Goal: Task Accomplishment & Management: Manage account settings

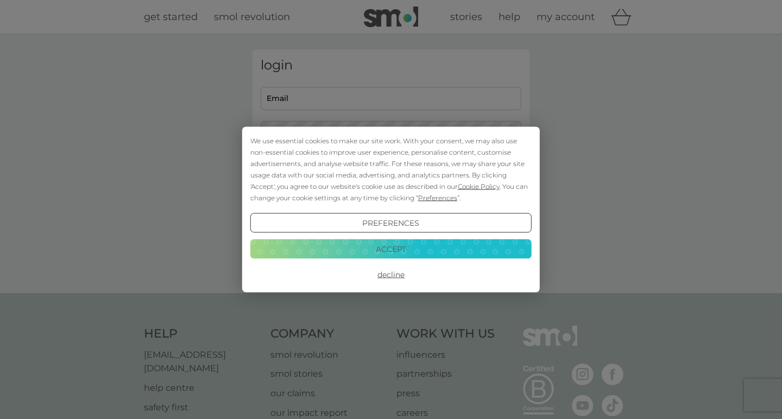
click at [397, 250] on button "Accept" at bounding box center [390, 249] width 281 height 20
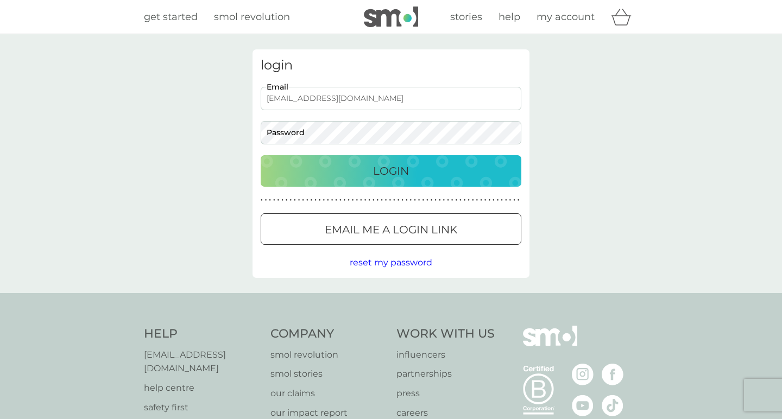
type input "[EMAIL_ADDRESS][DOMAIN_NAME]"
click at [392, 176] on p "Login" at bounding box center [391, 170] width 36 height 17
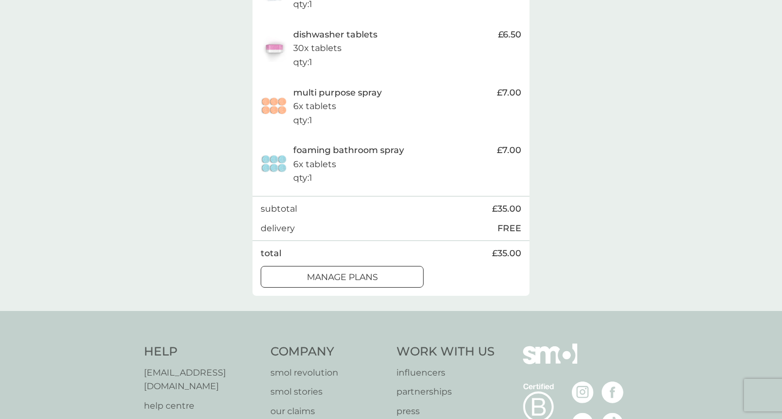
scroll to position [343, 0]
click at [361, 271] on div at bounding box center [342, 276] width 39 height 11
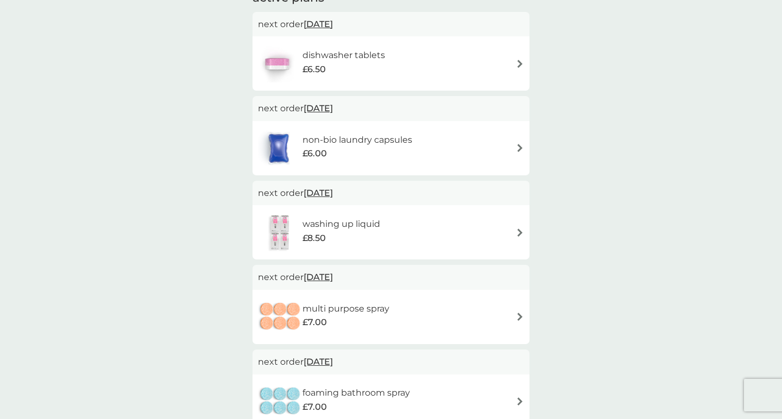
scroll to position [92, 0]
click at [496, 53] on div "dishwasher tablets £6.50" at bounding box center [391, 64] width 266 height 38
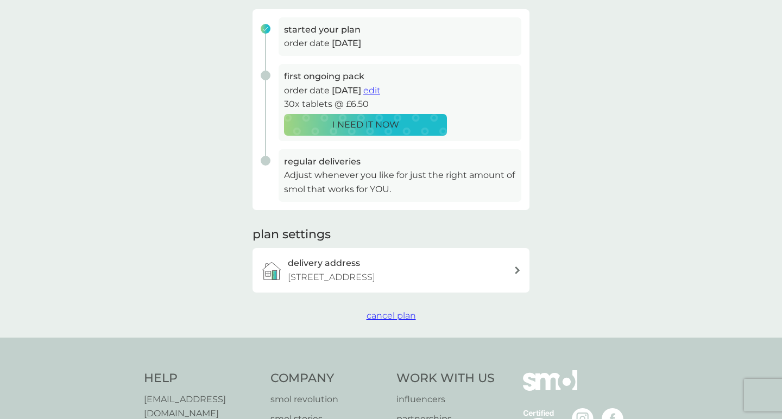
scroll to position [163, 0]
click at [394, 313] on span "cancel plan" at bounding box center [391, 316] width 49 height 10
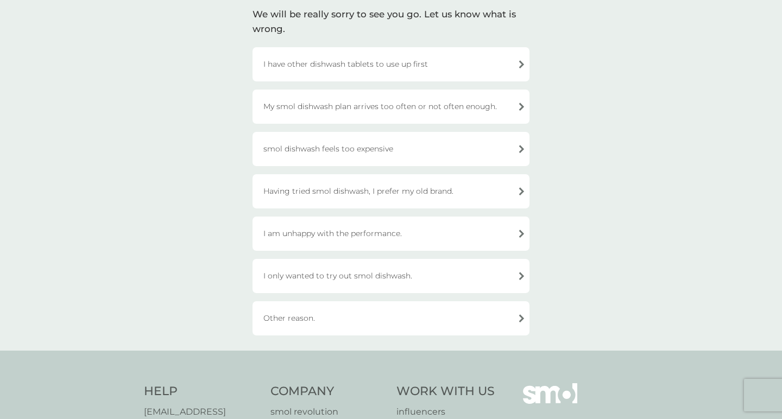
scroll to position [81, 0]
click at [409, 59] on div "I have other dishwash tablets to use up first" at bounding box center [391, 64] width 277 height 34
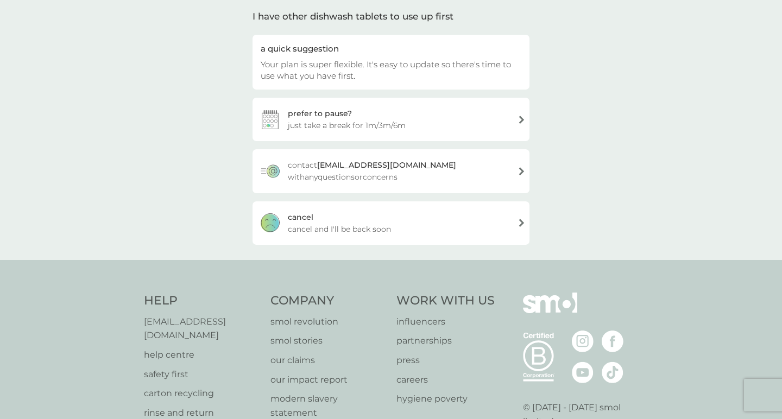
click at [300, 213] on div "cancel" at bounding box center [301, 217] width 26 height 12
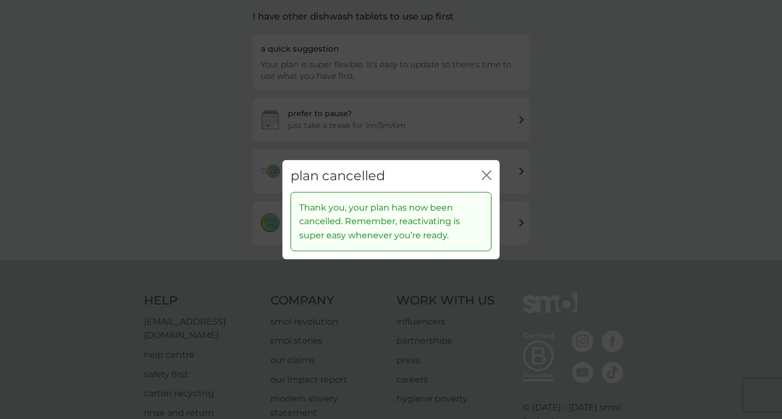
click at [490, 172] on icon "close" at bounding box center [489, 175] width 4 height 9
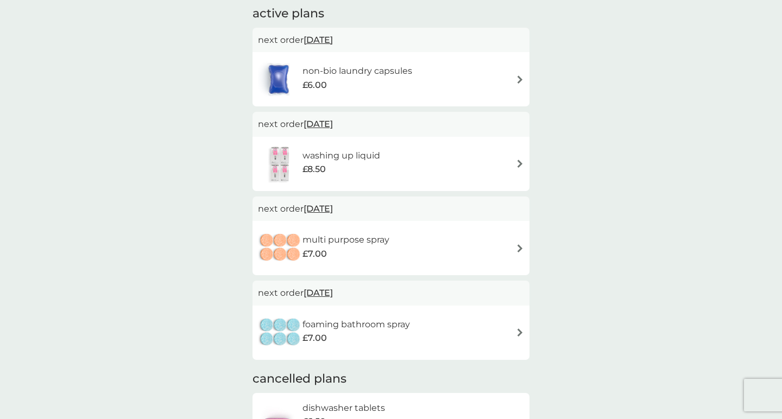
scroll to position [76, 0]
click at [360, 156] on h6 "washing up liquid" at bounding box center [342, 156] width 78 height 14
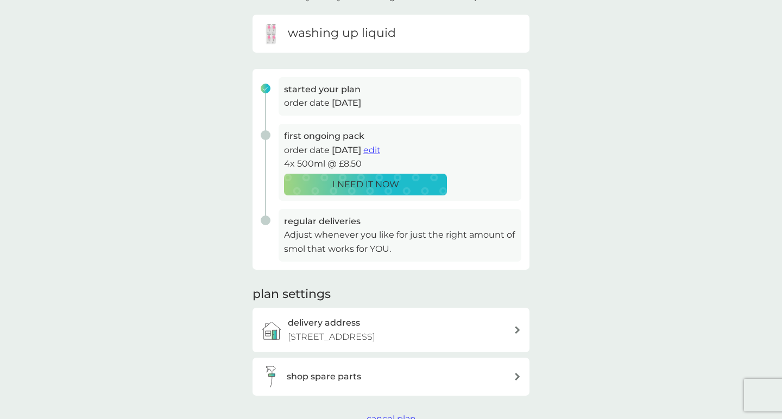
scroll to position [61, 0]
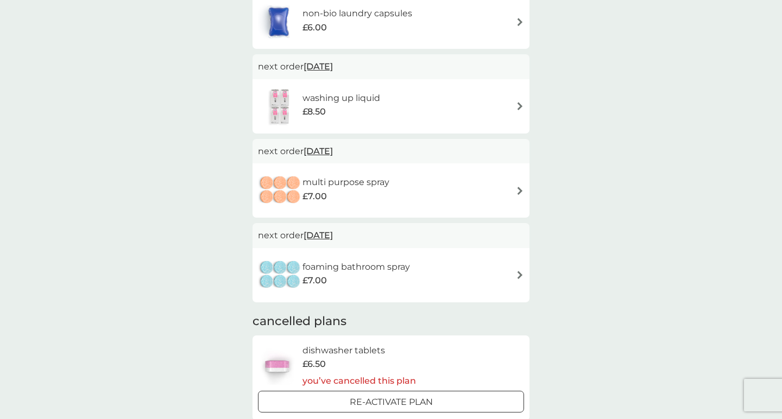
scroll to position [133, 0]
click at [342, 190] on div "£7.00" at bounding box center [346, 197] width 87 height 14
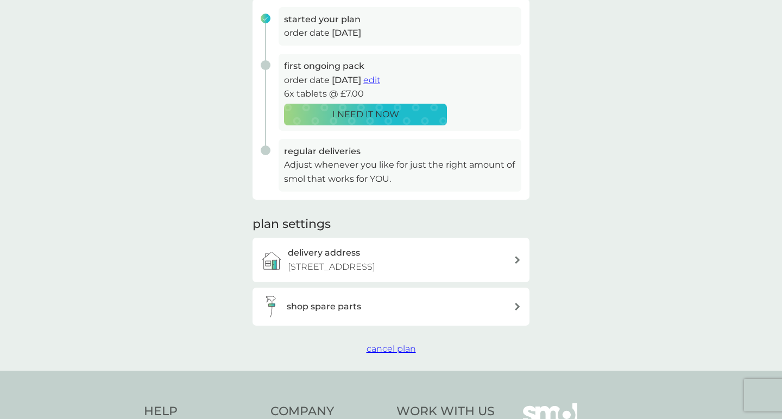
scroll to position [175, 0]
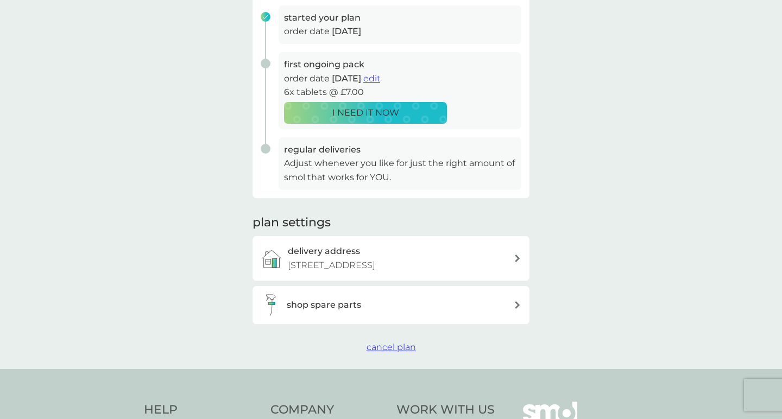
click at [400, 342] on span "cancel plan" at bounding box center [391, 347] width 49 height 10
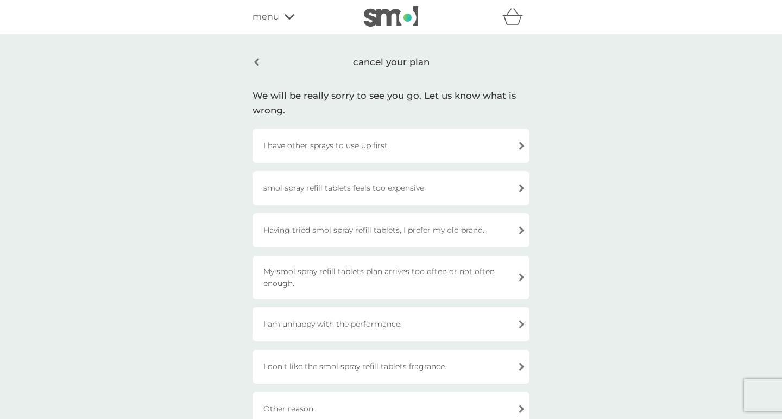
click at [332, 152] on div "I have other sprays to use up first" at bounding box center [391, 146] width 277 height 34
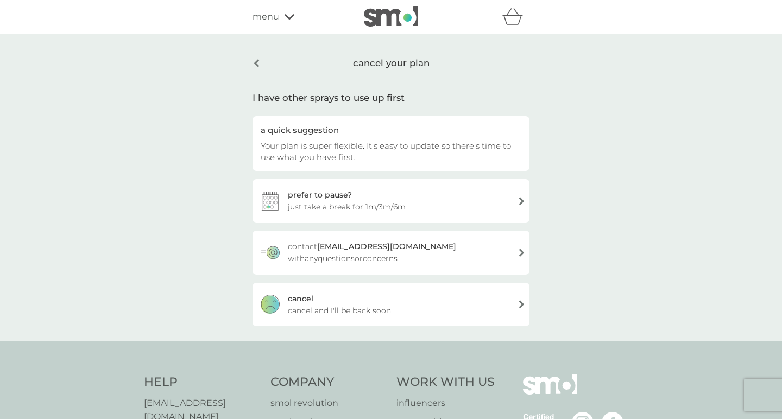
click at [299, 308] on span "cancel and I'll be back soon" at bounding box center [339, 311] width 103 height 12
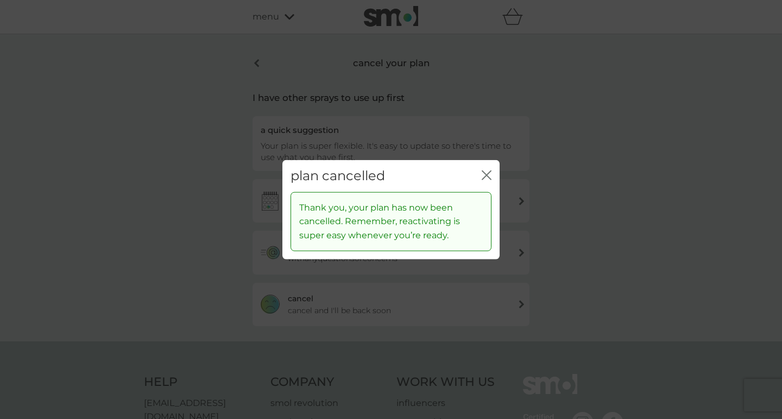
click at [487, 175] on icon "close" at bounding box center [489, 175] width 4 height 9
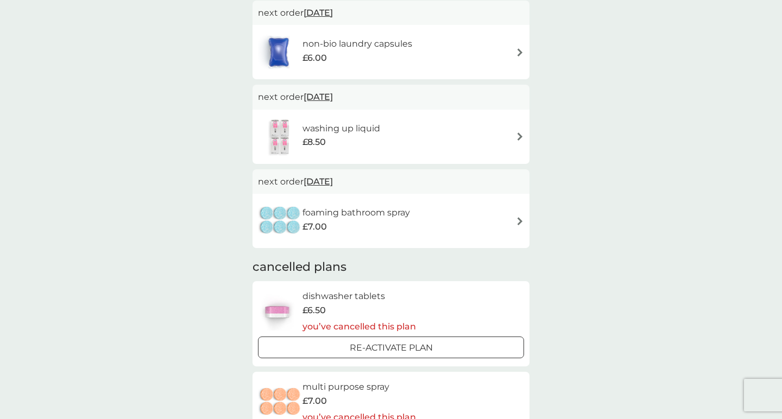
scroll to position [104, 0]
click at [364, 211] on h6 "foaming bathroom spray" at bounding box center [357, 212] width 108 height 14
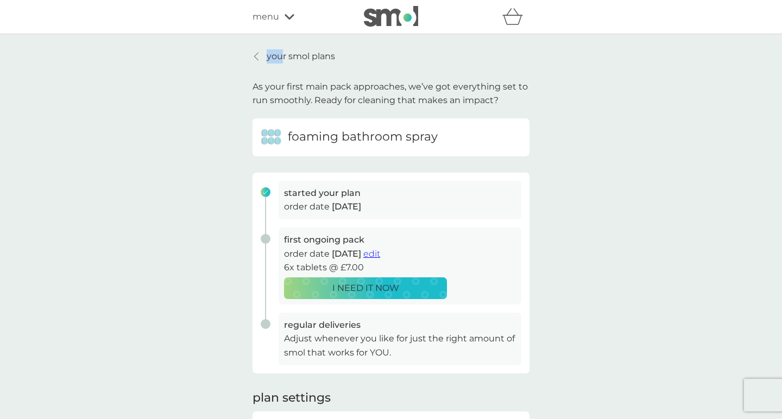
drag, startPoint x: 284, startPoint y: 48, endPoint x: 284, endPoint y: 56, distance: 8.1
click at [284, 56] on div "your smol plans As your first main pack approaches, we’ve got everything set to…" at bounding box center [391, 289] width 782 height 511
click at [256, 58] on icon at bounding box center [256, 56] width 4 height 9
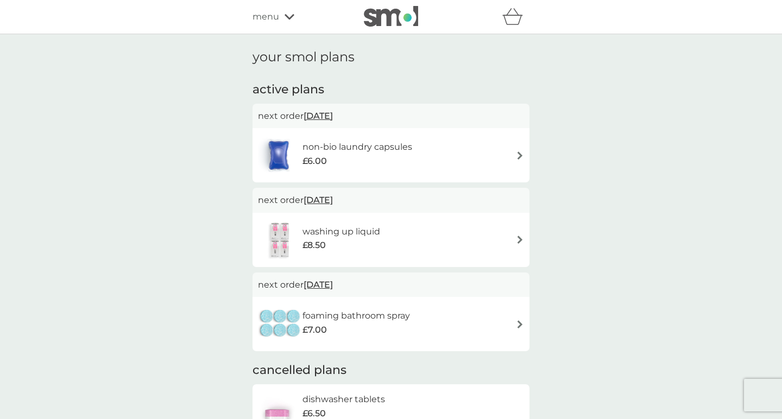
click at [333, 110] on span "13 Sep 2025" at bounding box center [318, 115] width 29 height 21
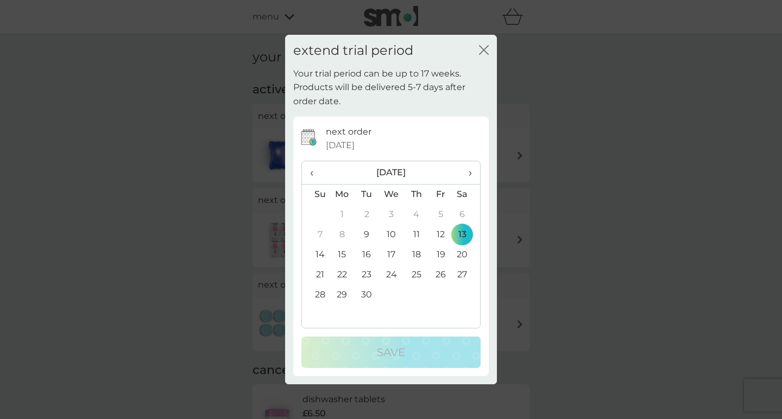
click at [466, 254] on td "20" at bounding box center [466, 255] width 27 height 20
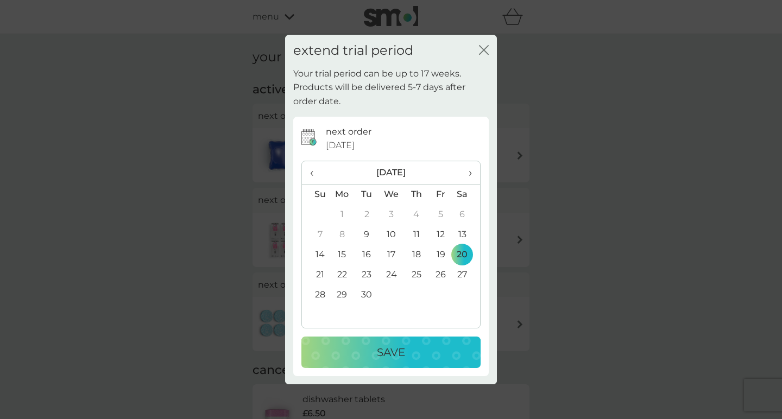
click at [422, 354] on div "Save" at bounding box center [391, 352] width 158 height 17
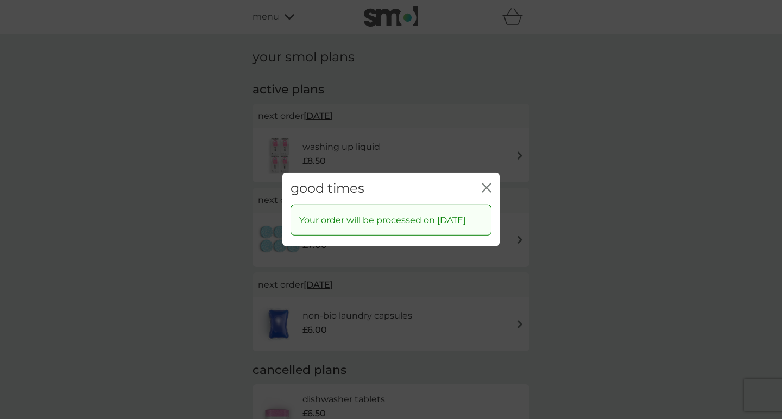
click at [485, 184] on icon "close" at bounding box center [484, 188] width 4 height 9
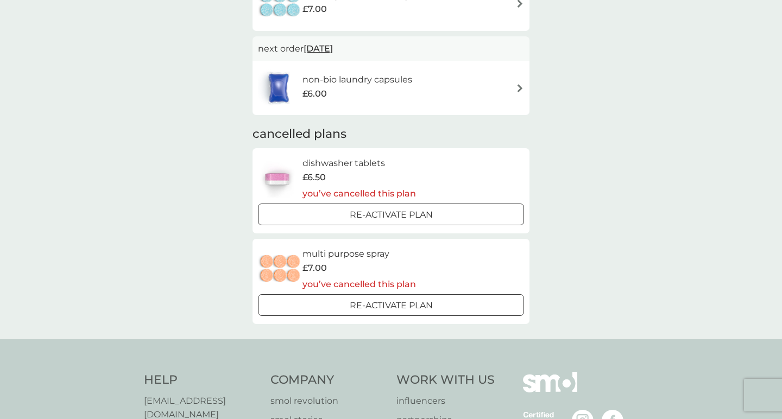
scroll to position [241, 0]
